Goal: Information Seeking & Learning: Compare options

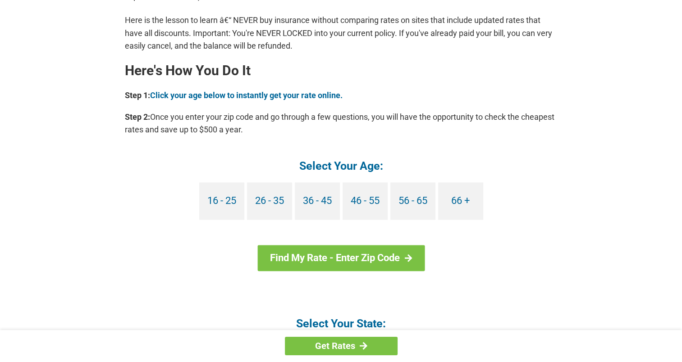
scroll to position [771, 0]
drag, startPoint x: 0, startPoint y: 0, endPoint x: 294, endPoint y: 236, distance: 376.5
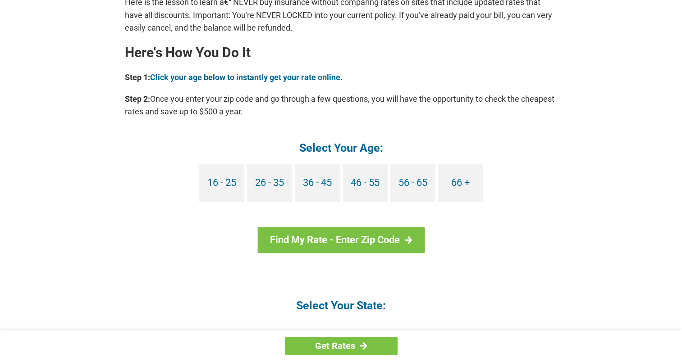
scroll to position [790, 0]
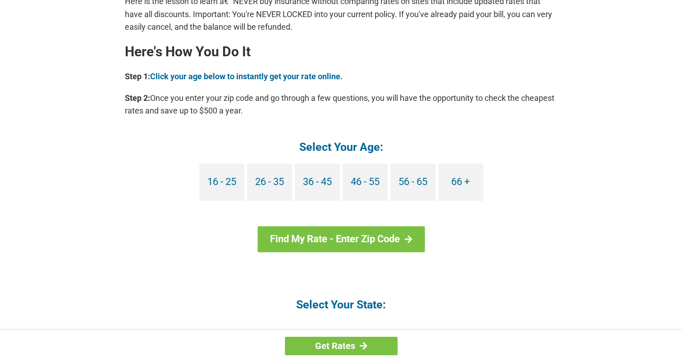
click at [294, 236] on link "Find My Rate - Enter Zip Code" at bounding box center [340, 239] width 167 height 26
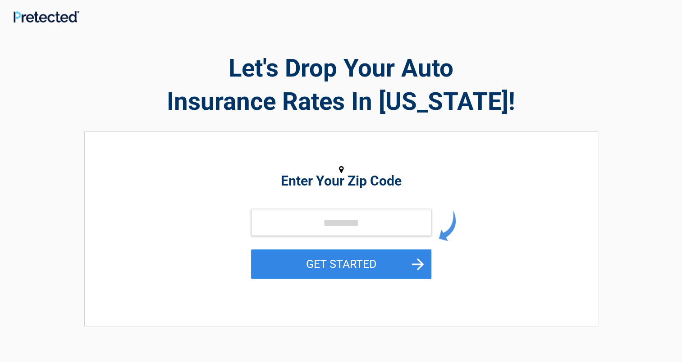
click at [447, 56] on h2 "Let's Drop Your Auto Insurance Rates In Nevada!" at bounding box center [341, 84] width 514 height 67
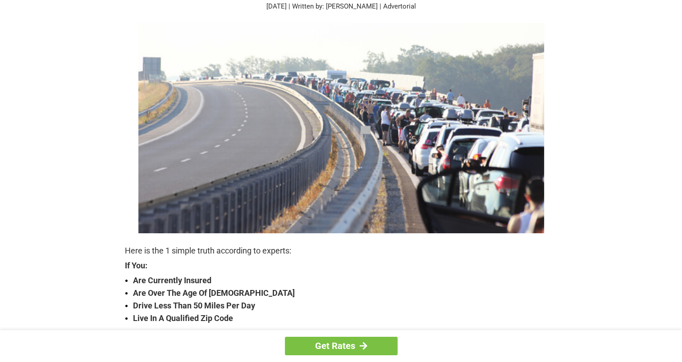
scroll to position [92, 0]
